Goal: Check status: Check status

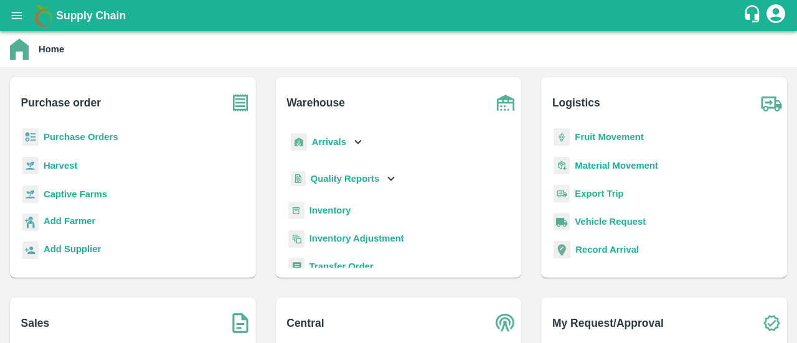
click at [62, 138] on b "Purchase Orders" at bounding box center [81, 137] width 75 height 10
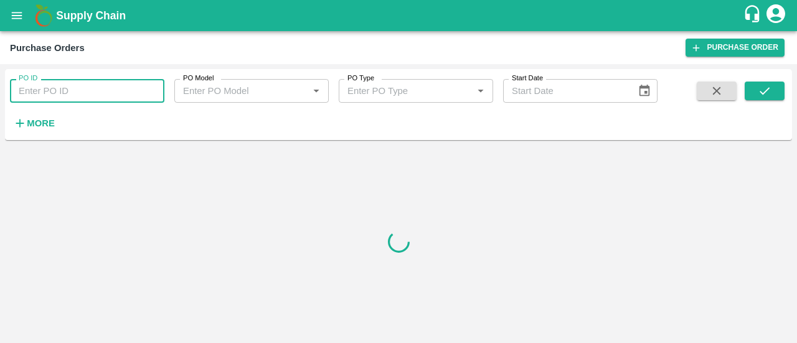
click at [57, 85] on input "PO ID" at bounding box center [87, 91] width 154 height 24
paste input "174980"
click at [758, 87] on icon "submit" at bounding box center [765, 91] width 14 height 14
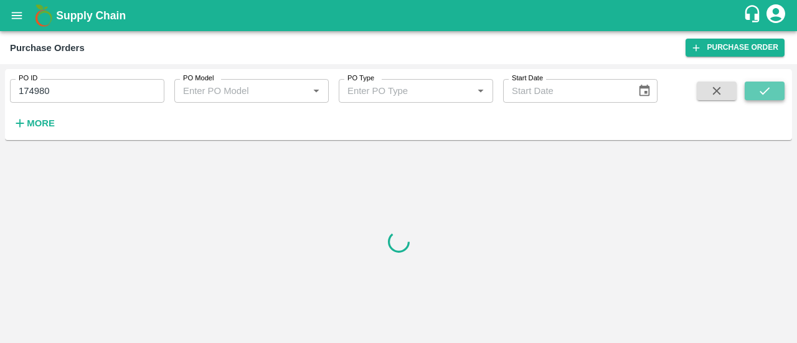
click at [758, 87] on icon "submit" at bounding box center [765, 91] width 14 height 14
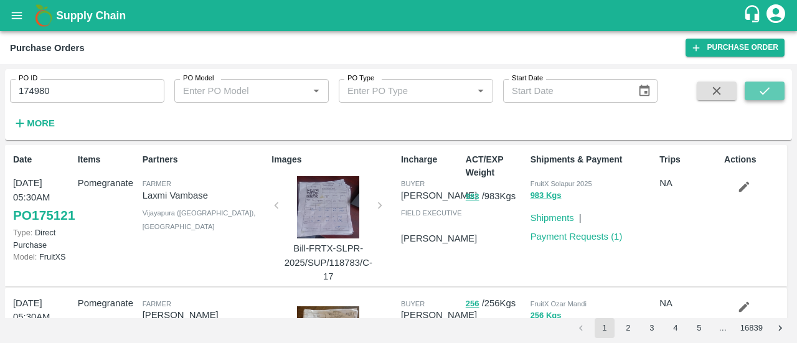
click at [758, 91] on icon "submit" at bounding box center [765, 91] width 14 height 14
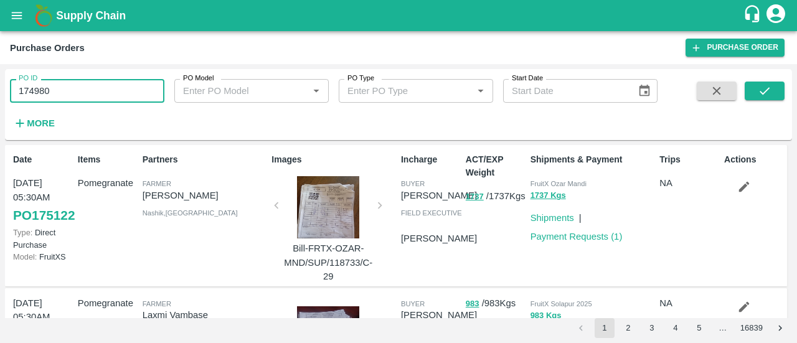
click at [142, 85] on input "174980" at bounding box center [87, 91] width 154 height 24
type input "174980"
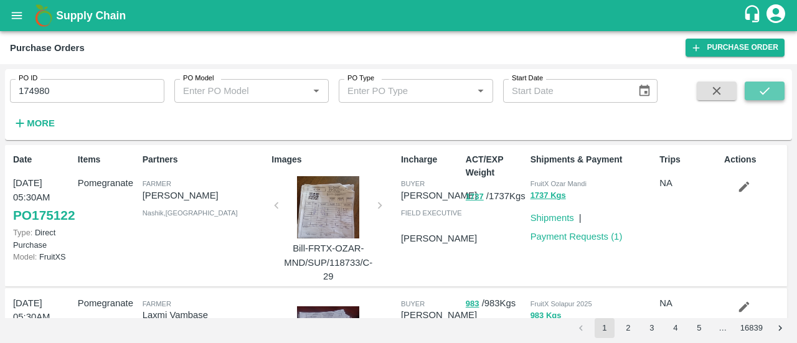
click at [760, 96] on icon "submit" at bounding box center [765, 91] width 14 height 14
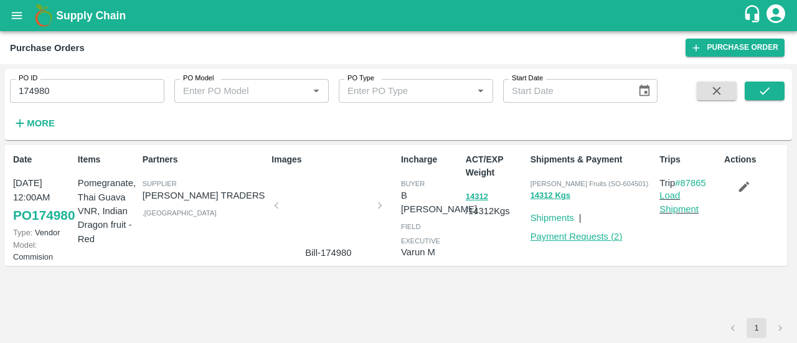
click at [543, 237] on link "Payment Requests ( 2 )" at bounding box center [576, 237] width 92 height 10
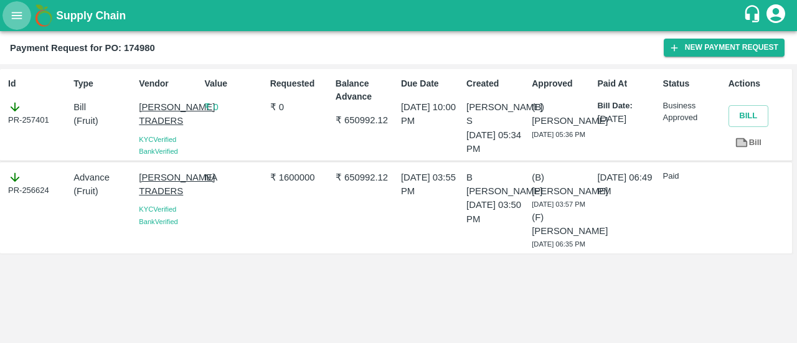
click at [11, 7] on button "open drawer" at bounding box center [16, 15] width 29 height 29
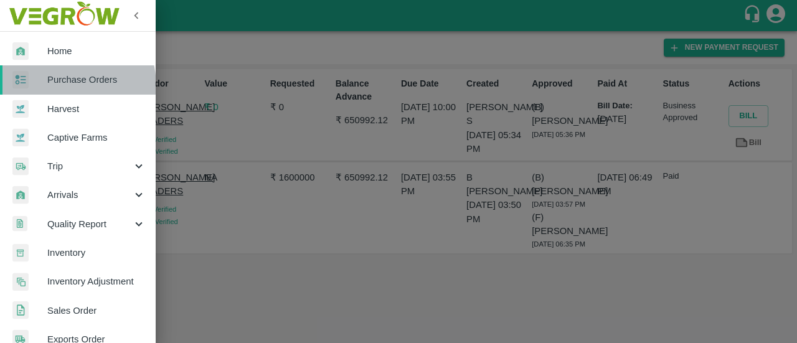
click at [60, 86] on span "Purchase Orders" at bounding box center [96, 80] width 98 height 14
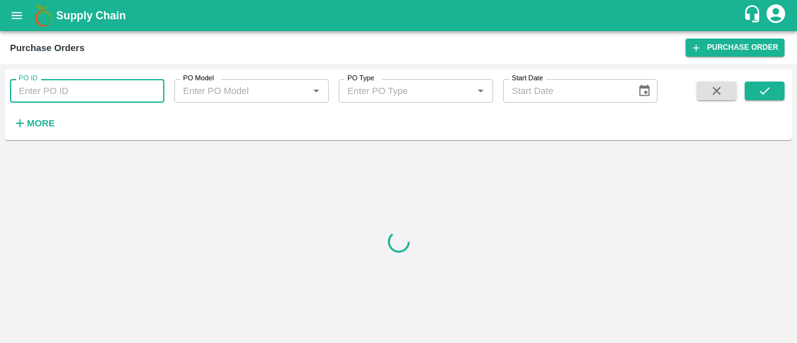
click at [71, 101] on input "PO ID" at bounding box center [87, 91] width 154 height 24
type input "174390"
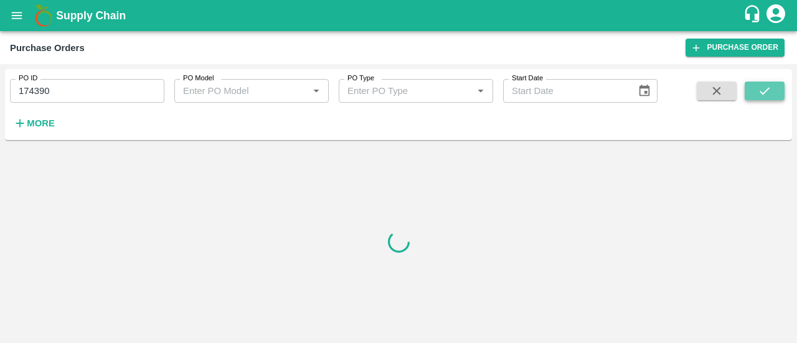
click at [772, 89] on button "submit" at bounding box center [765, 91] width 40 height 19
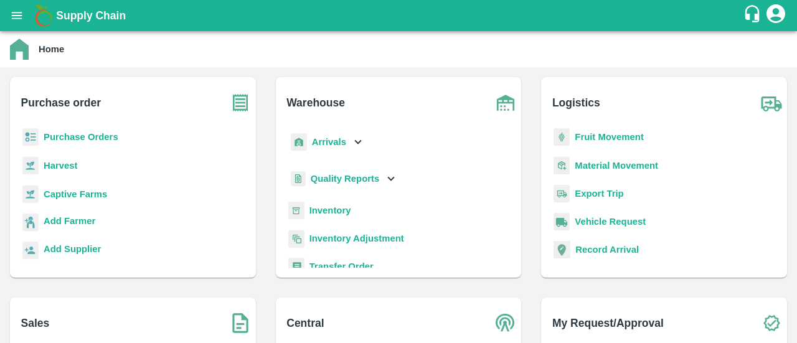
click at [58, 135] on b "Purchase Orders" at bounding box center [81, 137] width 75 height 10
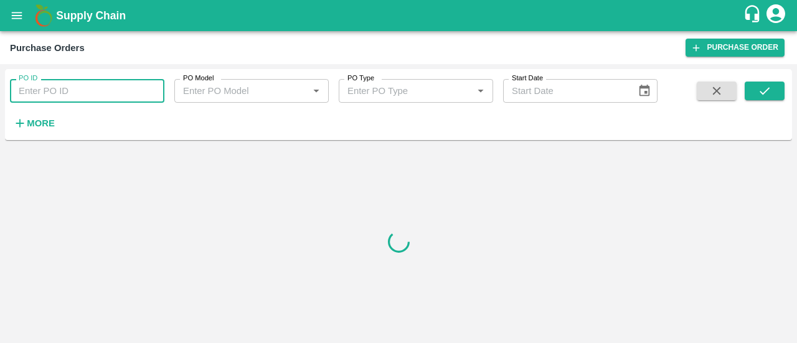
click at [67, 83] on input "PO ID" at bounding box center [87, 91] width 154 height 24
paste input "174857"
type input "174857"
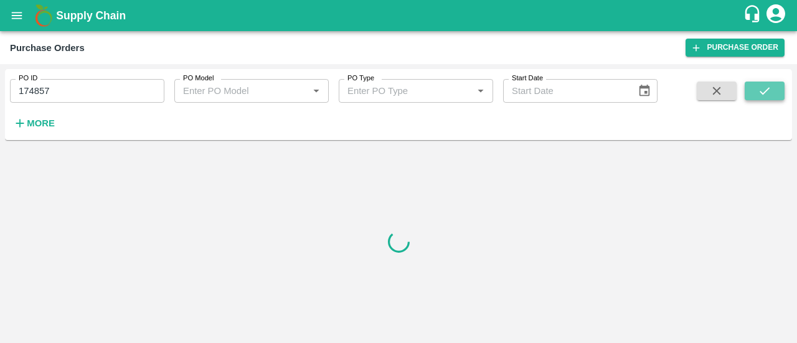
click at [765, 90] on icon "submit" at bounding box center [765, 91] width 14 height 14
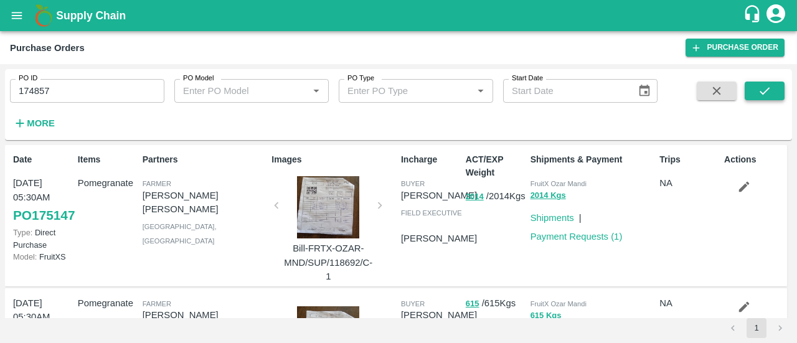
click at [758, 87] on icon "submit" at bounding box center [765, 91] width 14 height 14
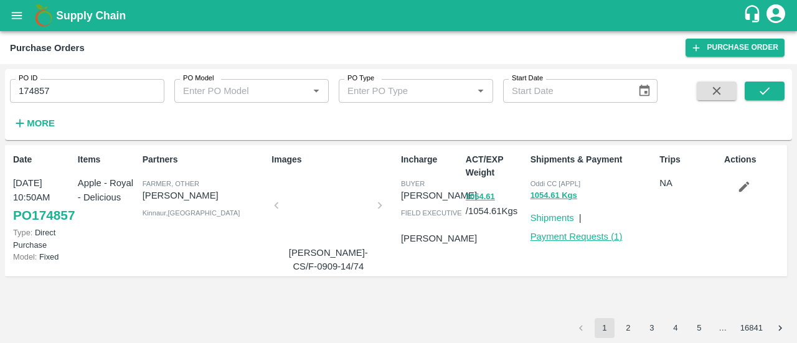
click at [563, 238] on link "Payment Requests ( 1 )" at bounding box center [576, 237] width 92 height 10
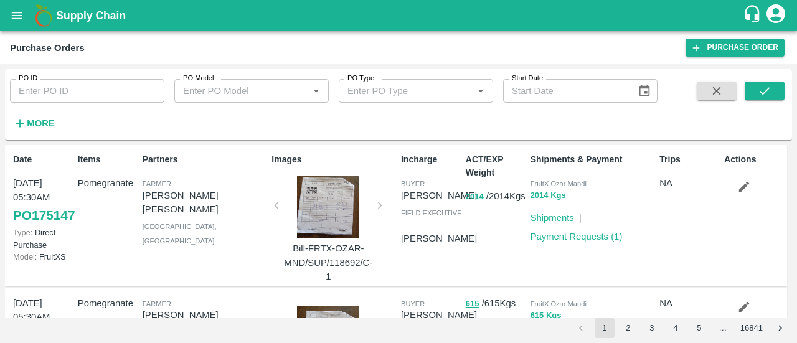
click at [126, 95] on input "PO ID" at bounding box center [87, 91] width 154 height 24
